Goal: Task Accomplishment & Management: Manage account settings

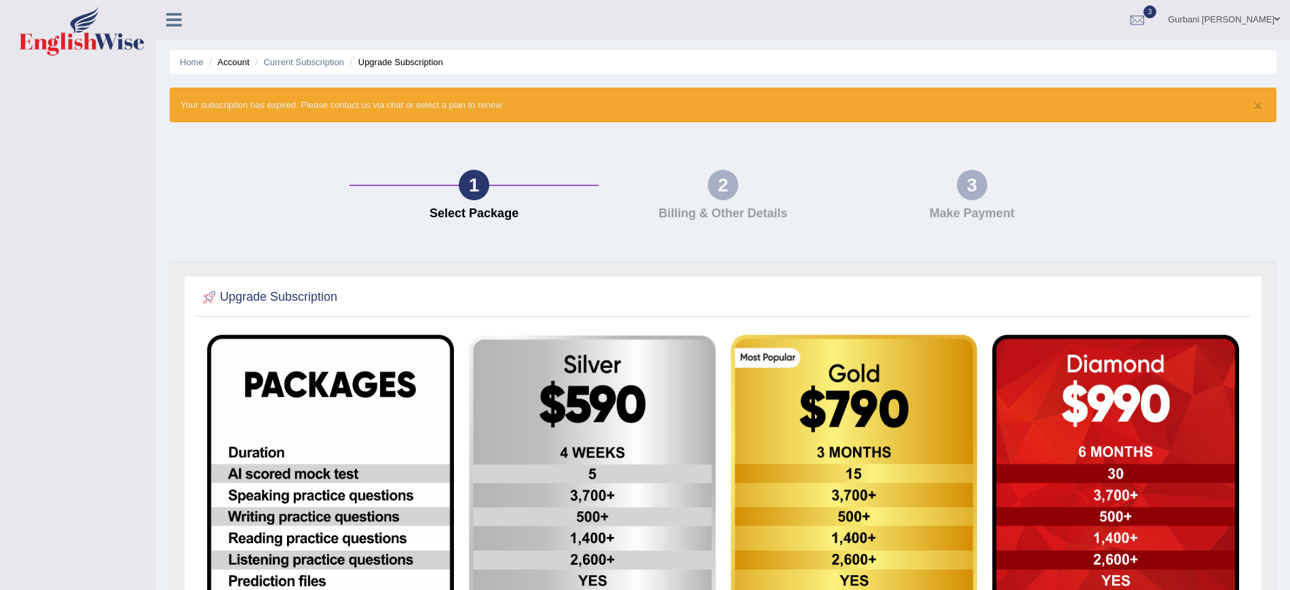
click at [1263, 107] on div "× Your subscription has expired. Please contact us via chat or select a plan to…" at bounding box center [723, 105] width 1107 height 35
click at [1260, 105] on button "×" at bounding box center [1258, 105] width 8 height 14
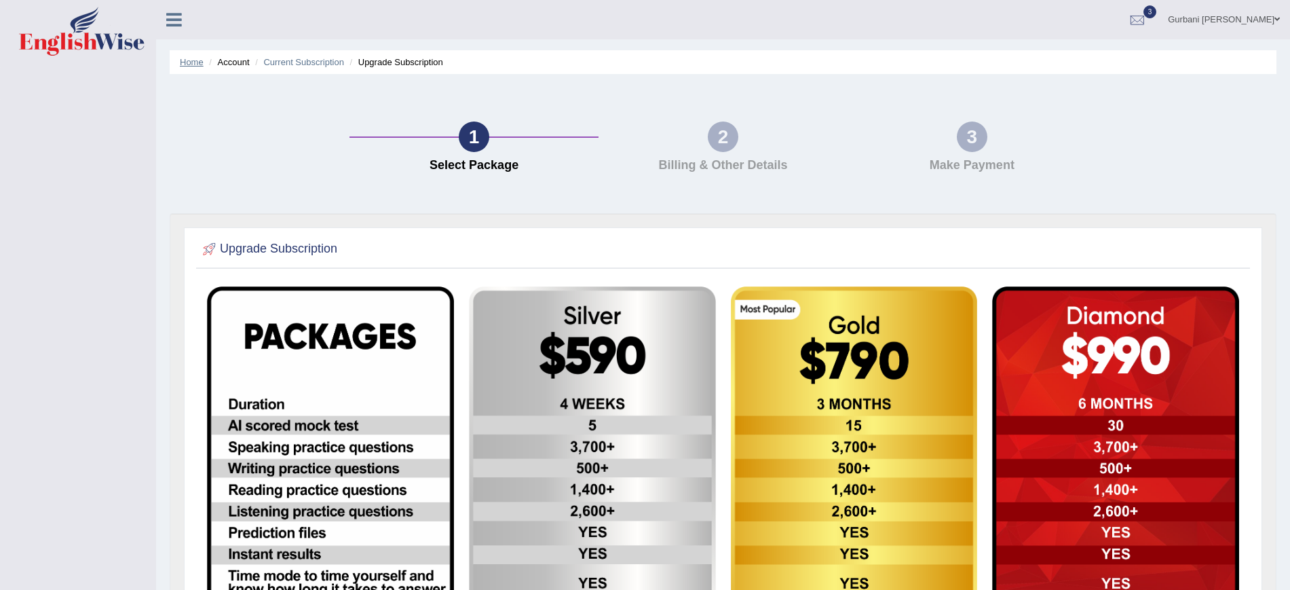
click at [197, 62] on link "Home" at bounding box center [192, 62] width 24 height 10
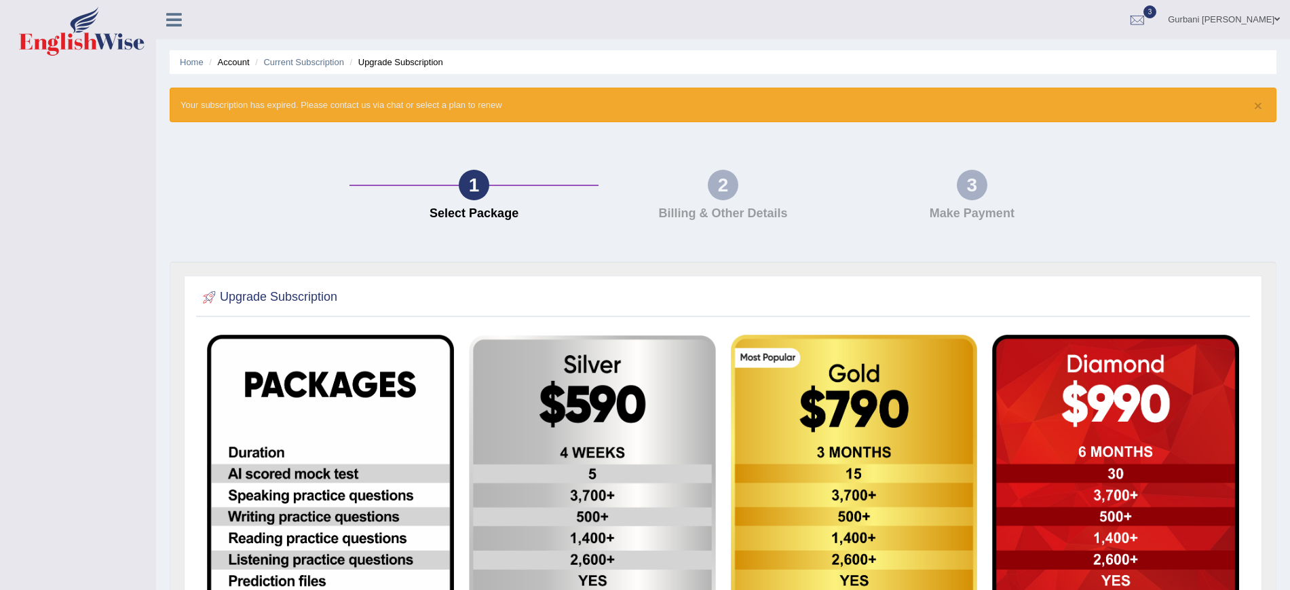
click at [245, 64] on li "Account" at bounding box center [227, 62] width 43 height 13
click at [184, 56] on li "Home" at bounding box center [192, 62] width 24 height 13
click at [191, 62] on link "Home" at bounding box center [192, 62] width 24 height 10
